Goal: Find specific page/section: Find specific page/section

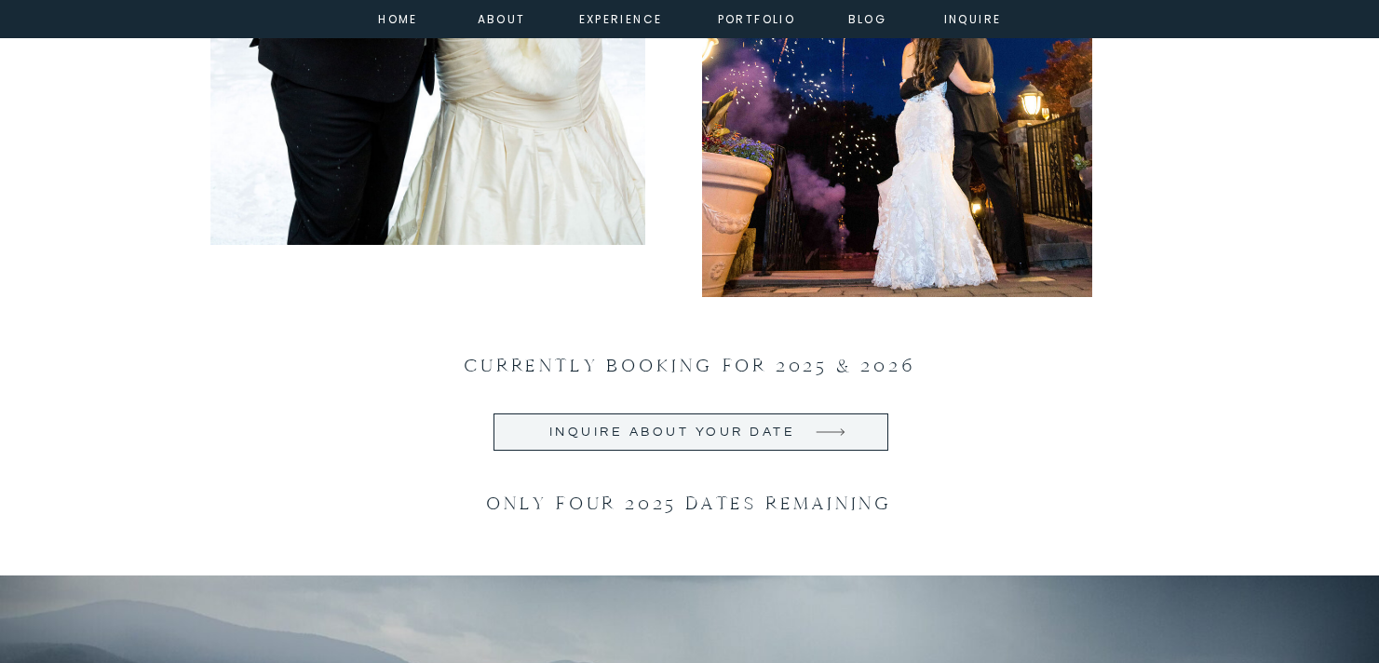
scroll to position [2023, 0]
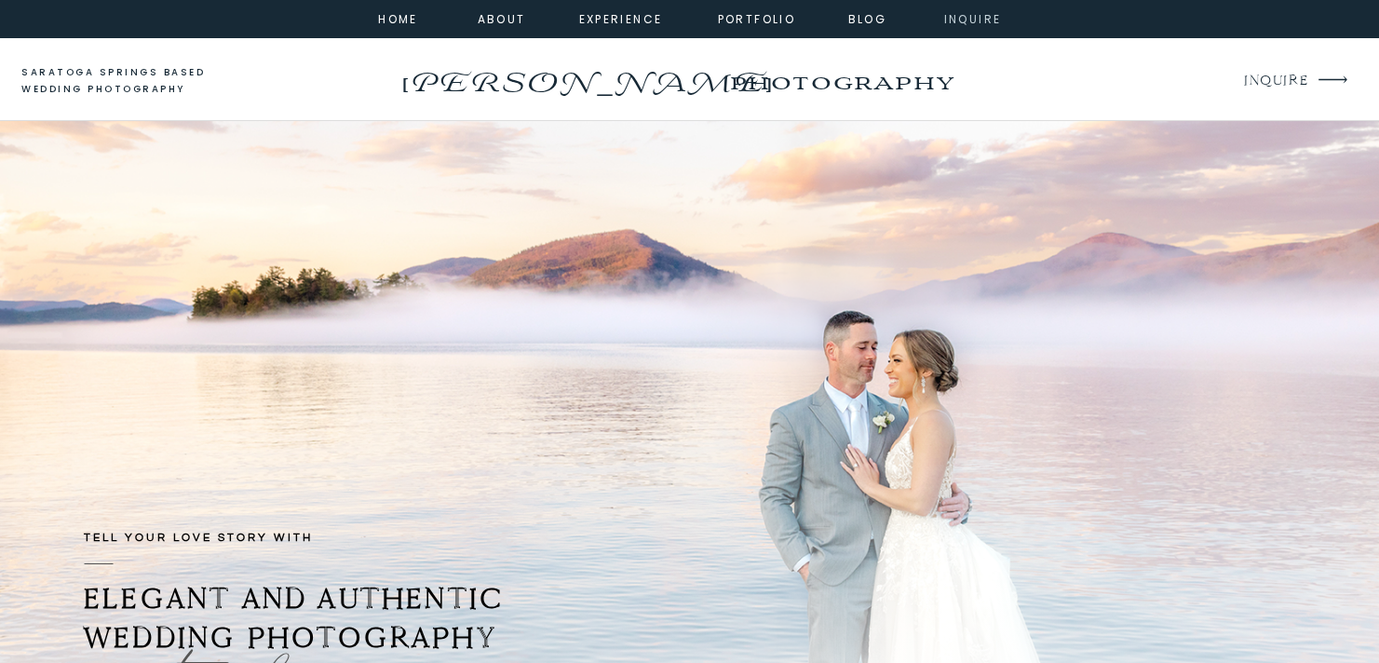
click at [973, 25] on nav "inquire" at bounding box center [973, 17] width 67 height 17
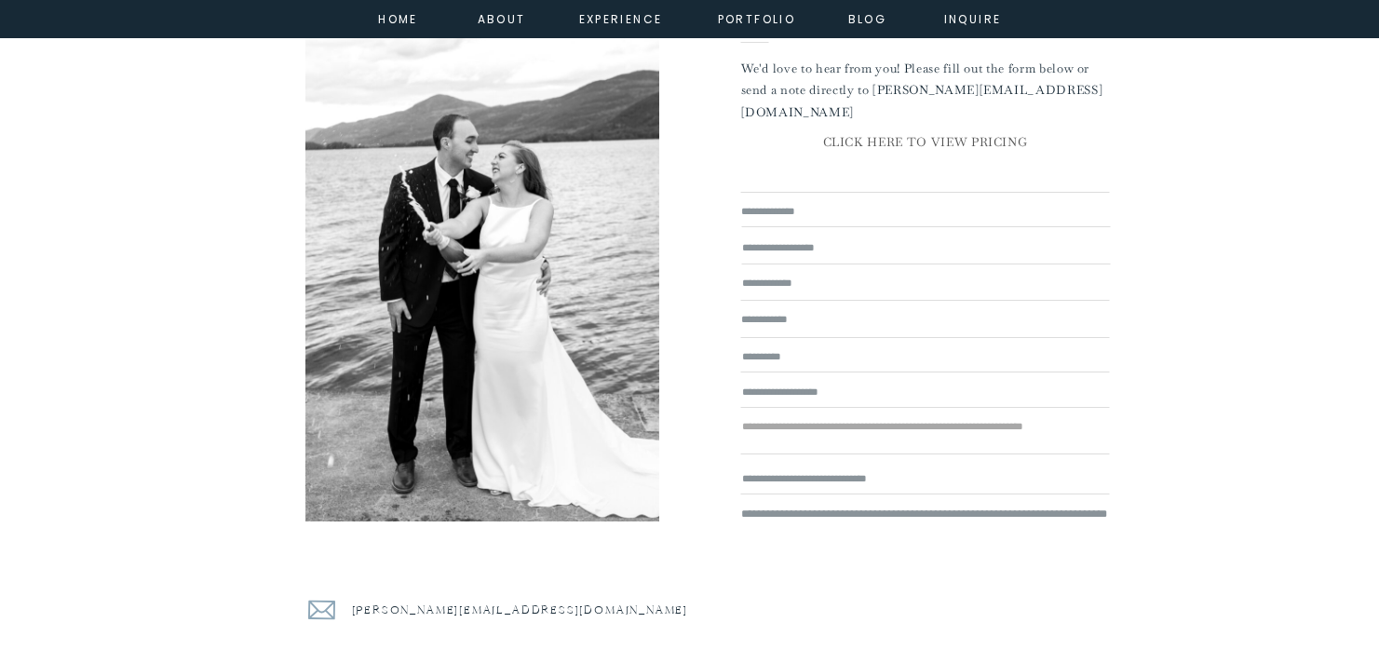
scroll to position [184, 0]
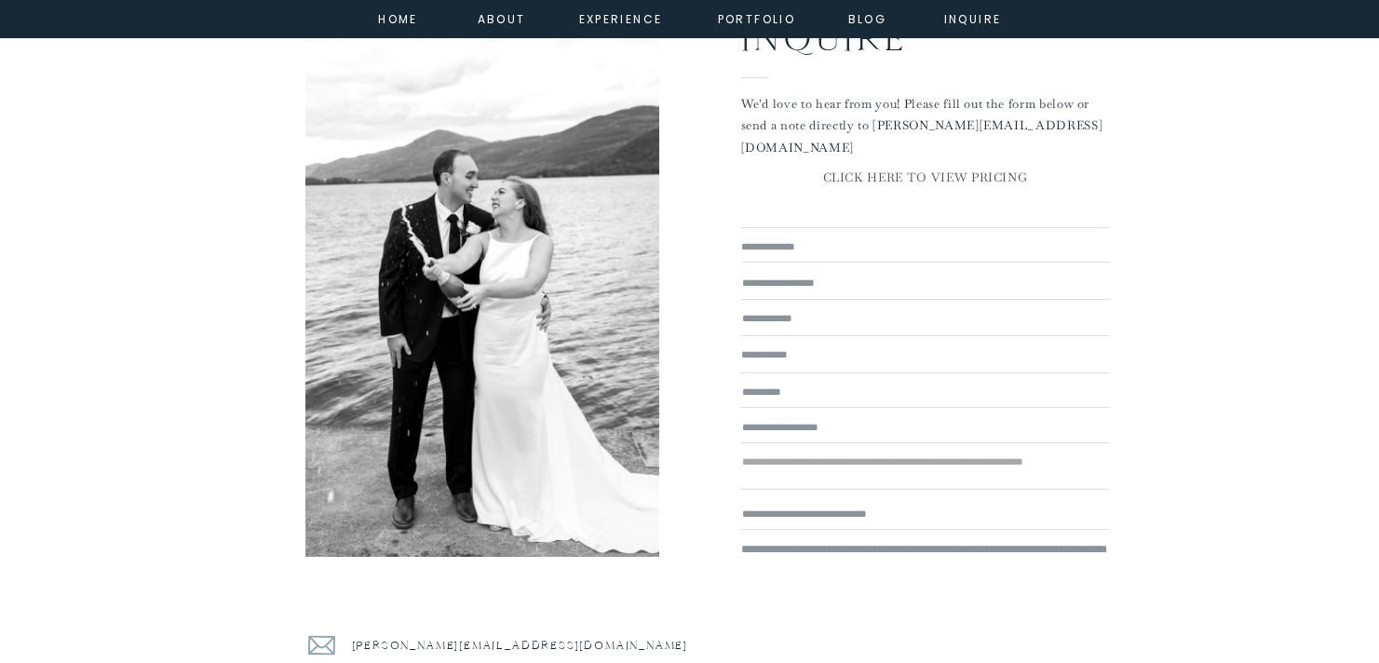
click at [859, 171] on p "CLICK HERE TO VIEW PRICING" at bounding box center [925, 179] width 369 height 25
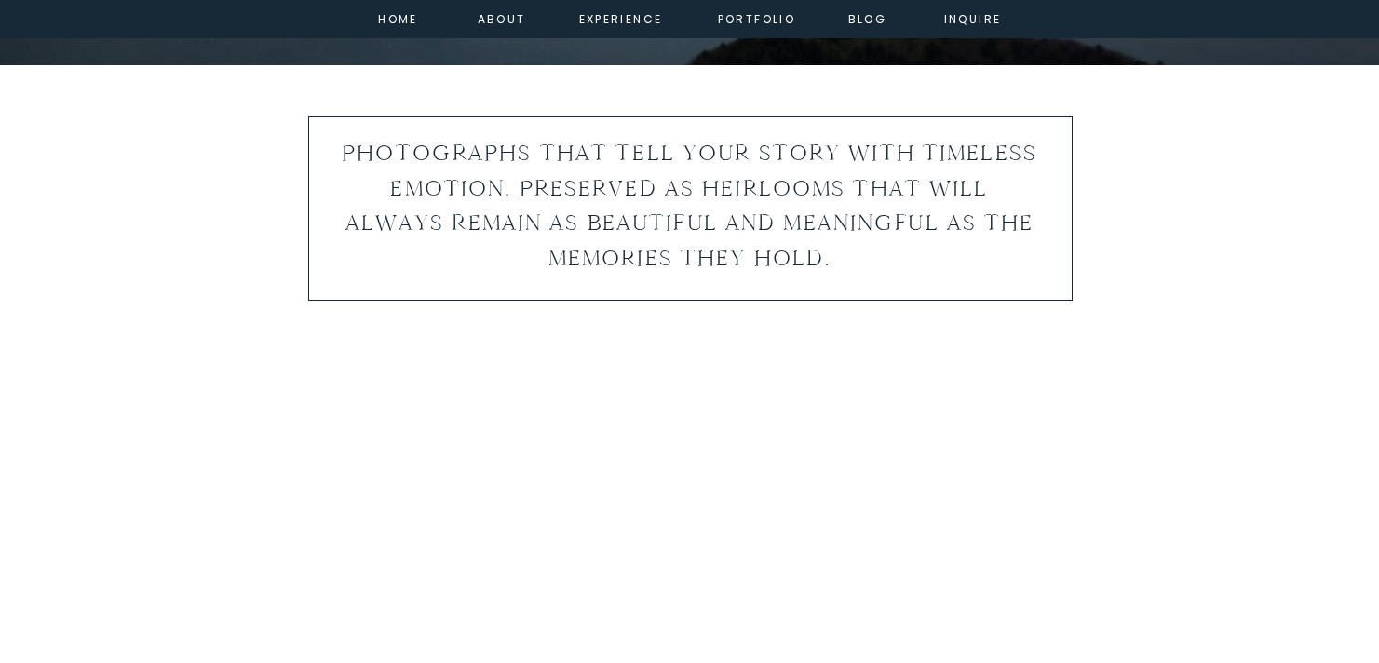
scroll to position [729, 0]
